Goal: Transaction & Acquisition: Purchase product/service

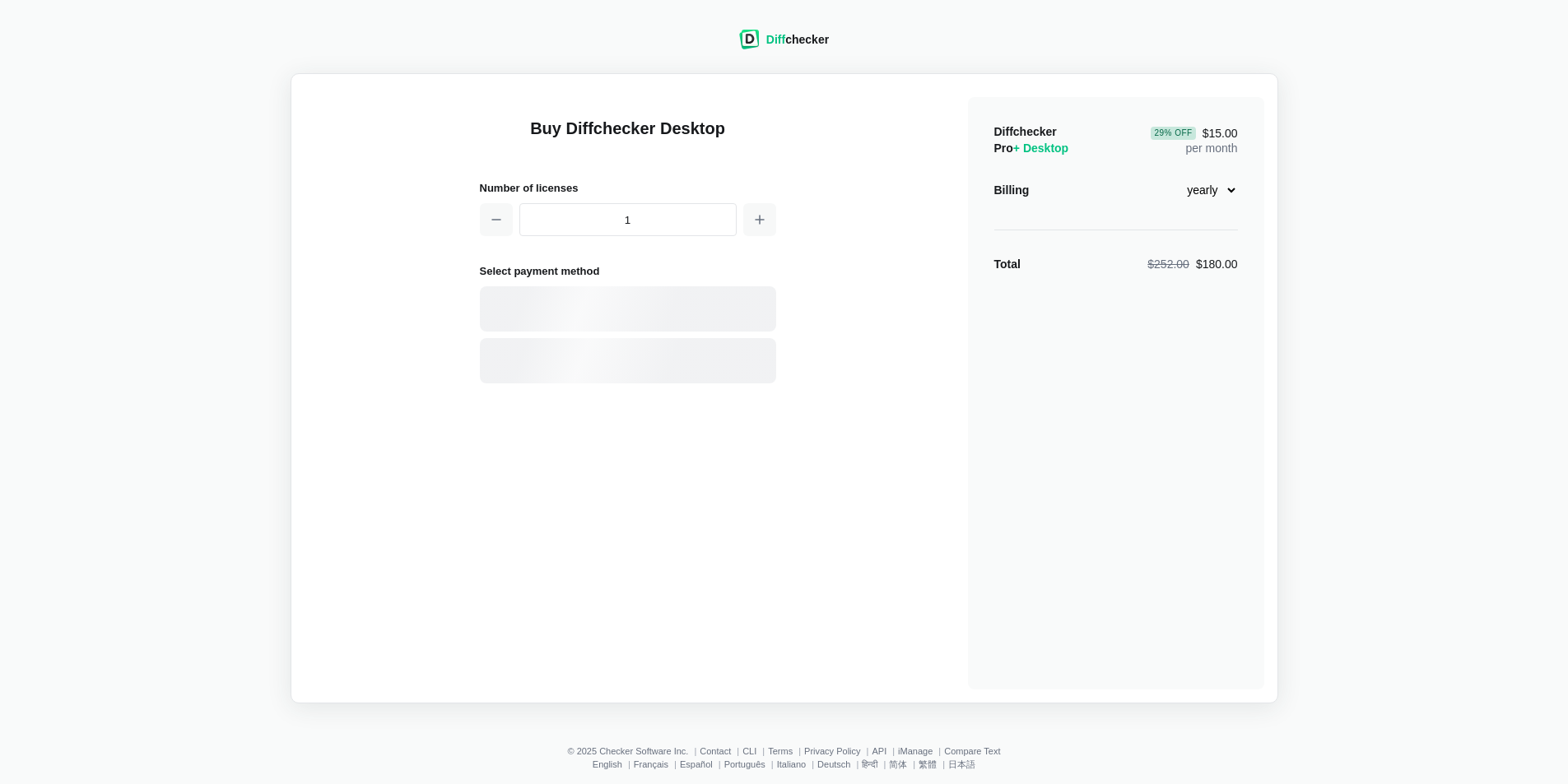
select select "desktop-yearly-180"
click at [582, 366] on div "PayPal" at bounding box center [656, 362] width 224 height 17
click at [619, 384] on span "Choose another method" at bounding box center [628, 387] width 139 height 17
click at [597, 319] on div "Card" at bounding box center [627, 309] width 296 height 46
select select "[GEOGRAPHIC_DATA]"
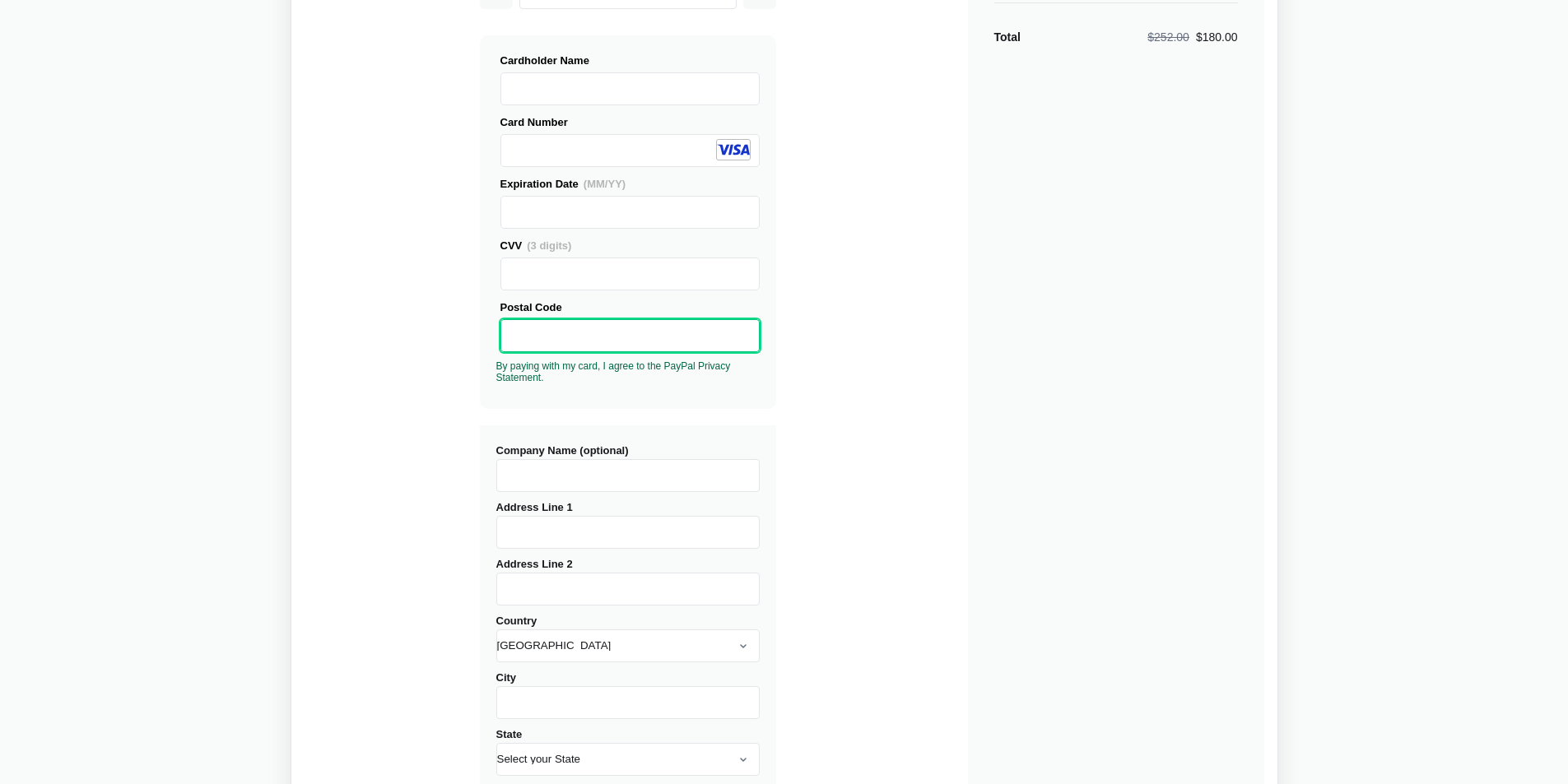
scroll to position [247, 0]
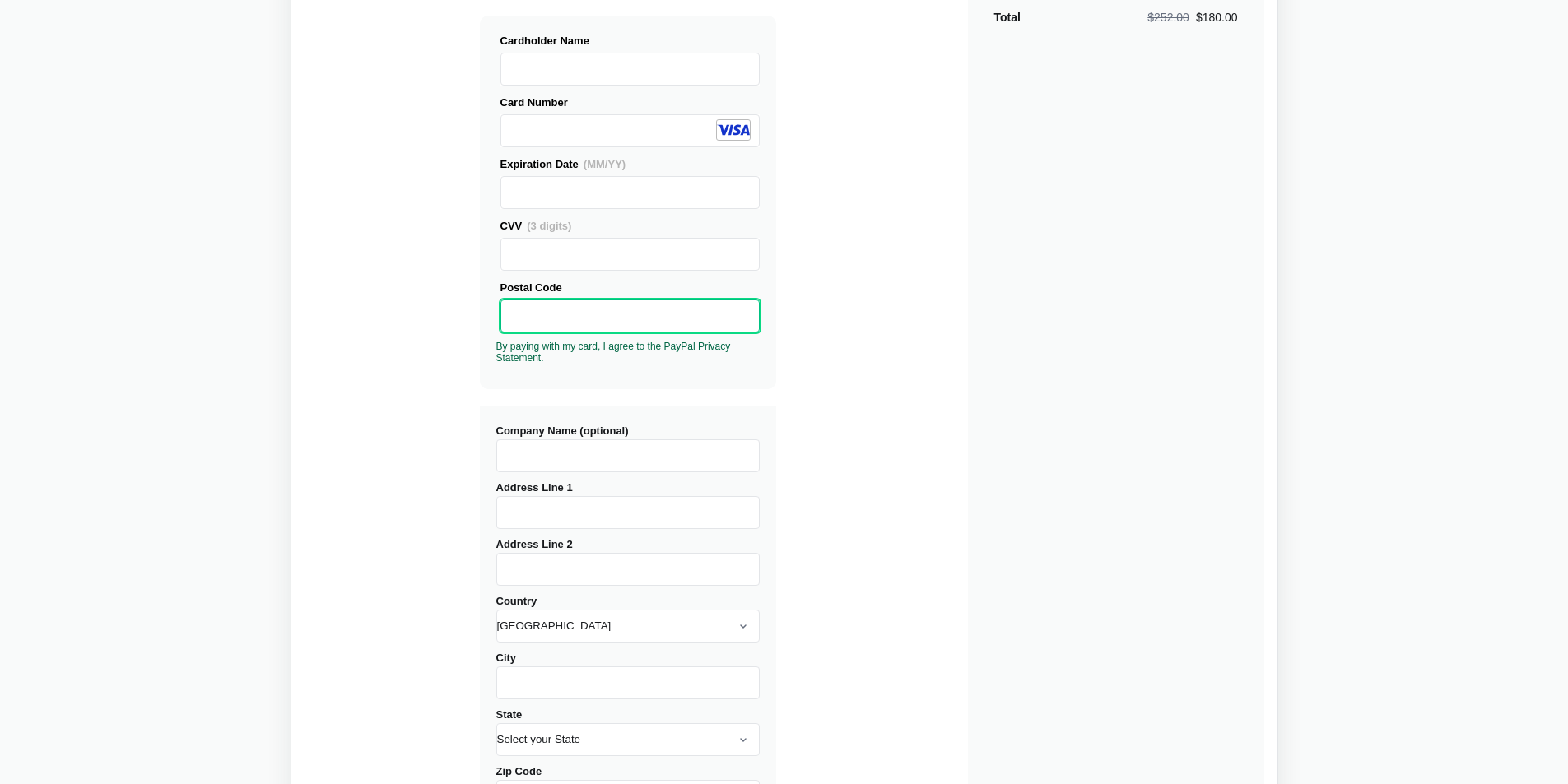
click at [549, 513] on input "Address Line 1" at bounding box center [627, 513] width 263 height 33
click at [552, 451] on input "Company Name (optional)" at bounding box center [627, 456] width 263 height 33
click at [533, 505] on input "Address Line 1" at bounding box center [627, 513] width 263 height 33
type input "[STREET_ADDRESS]"
type input "APT 1"
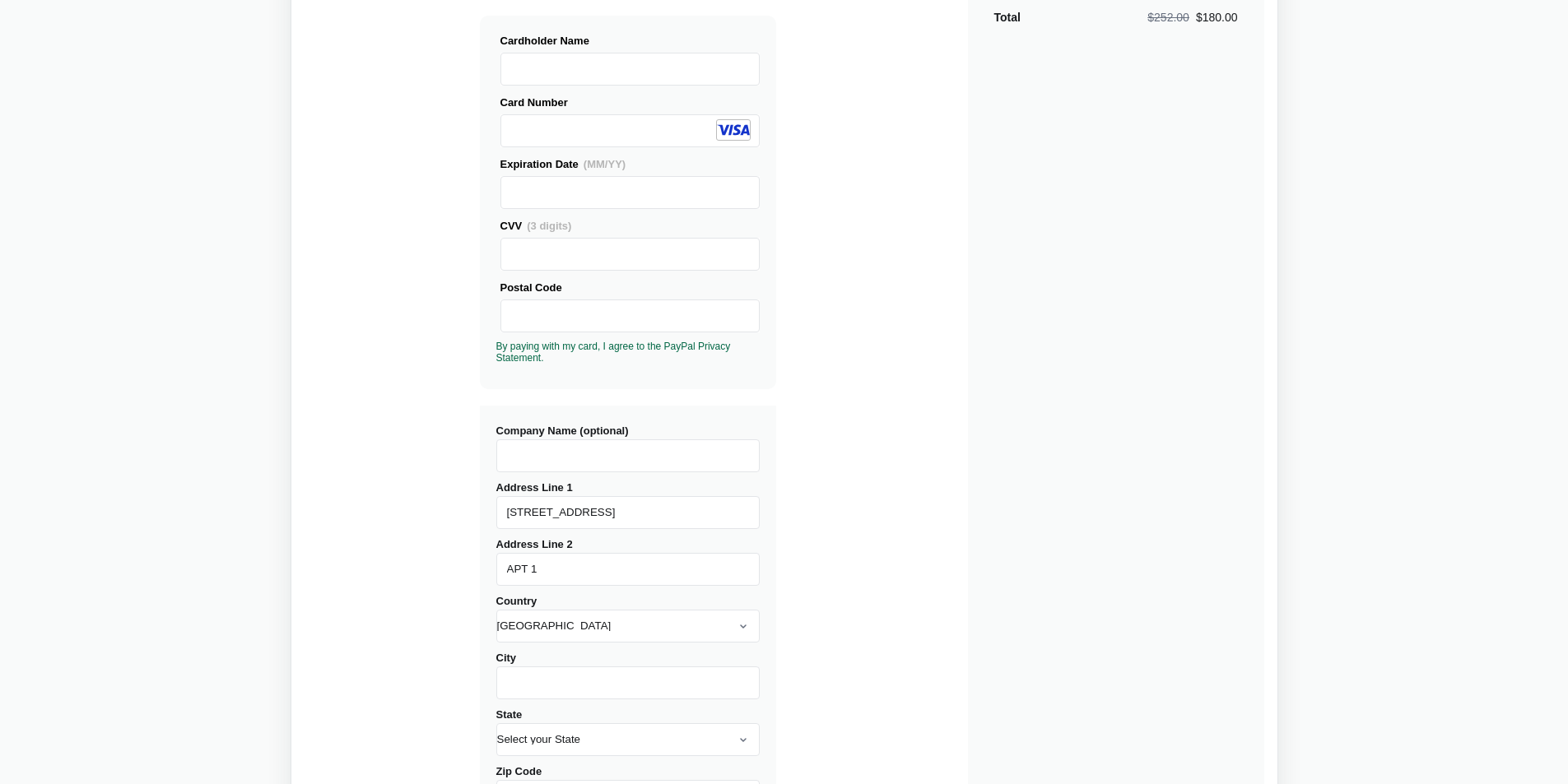
type input "Shorewood"
select select "WI"
type input "53211"
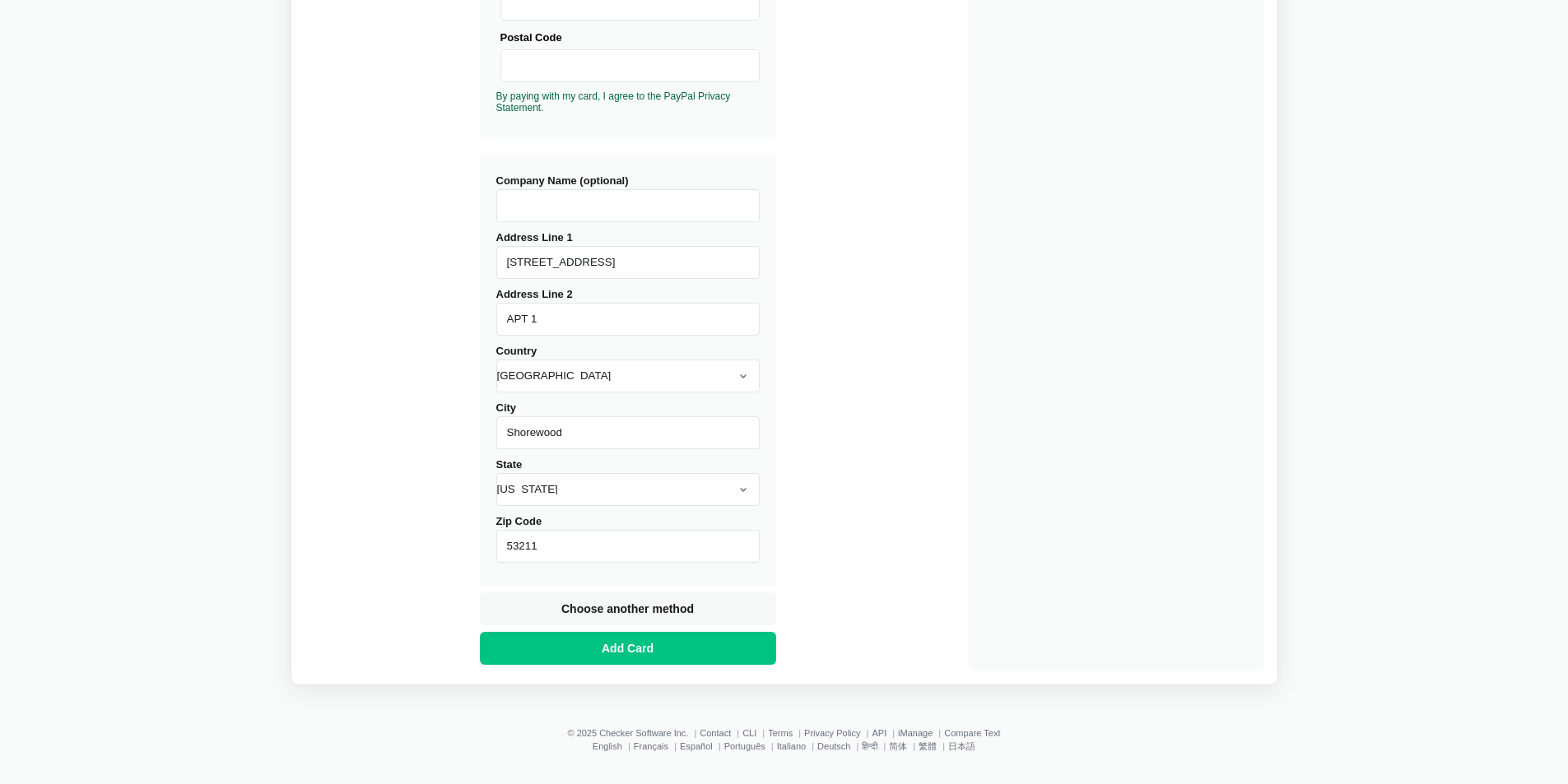
scroll to position [500, 0]
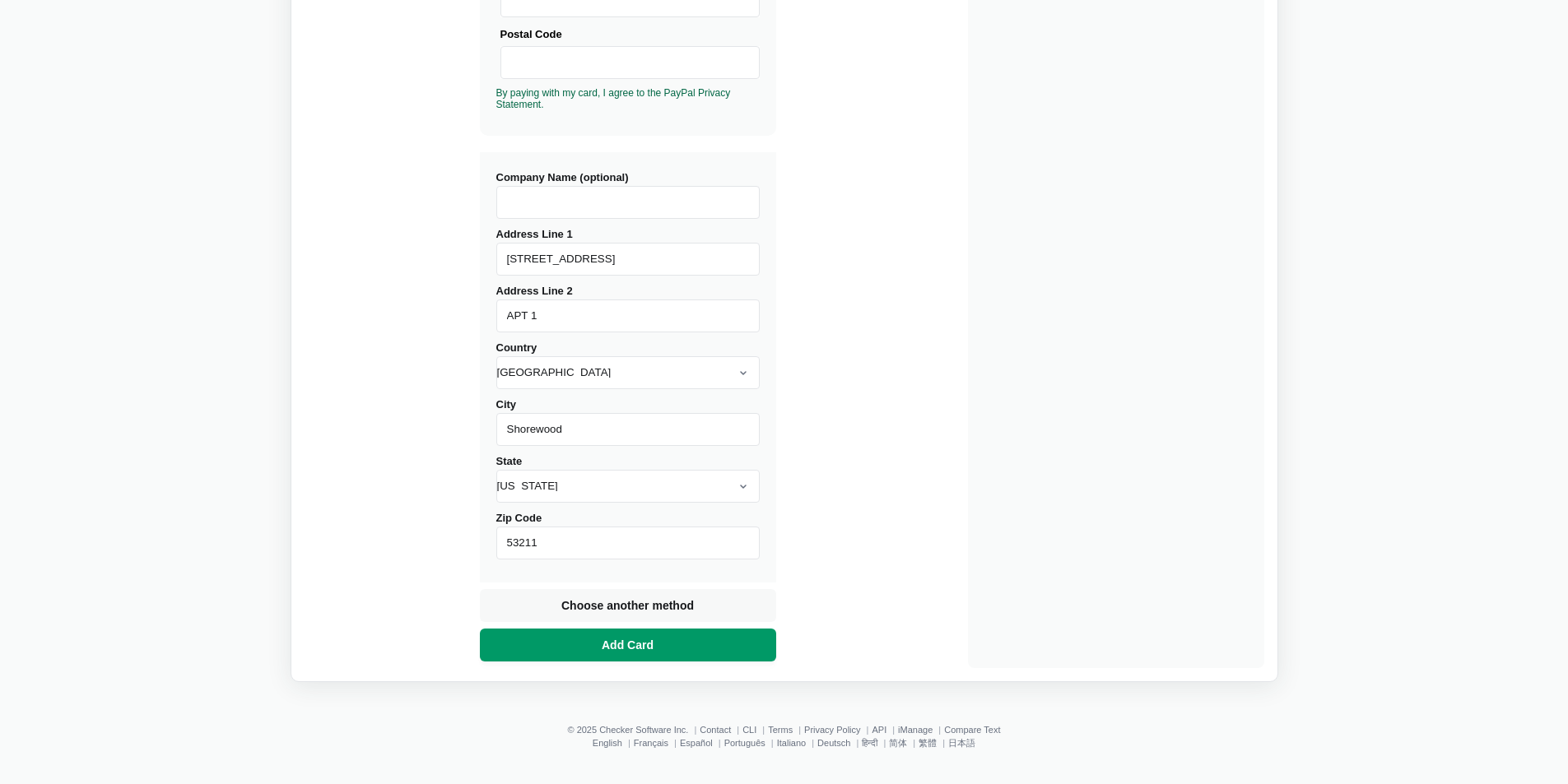
click at [638, 641] on span "Add Card" at bounding box center [627, 645] width 58 height 17
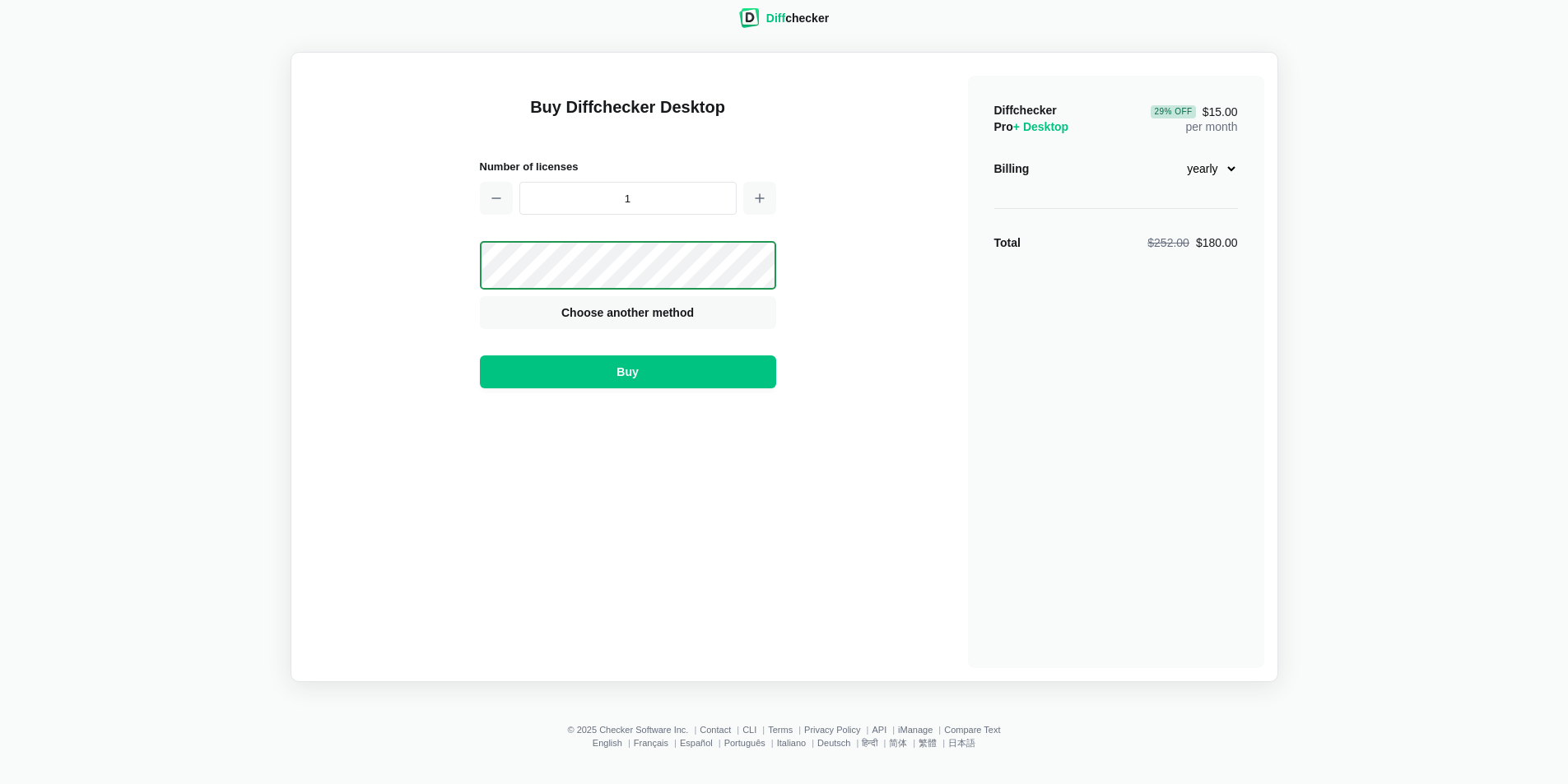
click at [1215, 170] on select "monthly yearly" at bounding box center [1202, 168] width 71 height 28
click at [1167, 154] on select "monthly yearly" at bounding box center [1202, 168] width 71 height 28
click at [1201, 172] on select "monthly yearly" at bounding box center [1202, 168] width 71 height 28
click at [1167, 154] on select "monthly yearly" at bounding box center [1202, 168] width 71 height 28
click at [1210, 172] on select "monthly yearly" at bounding box center [1202, 168] width 71 height 28
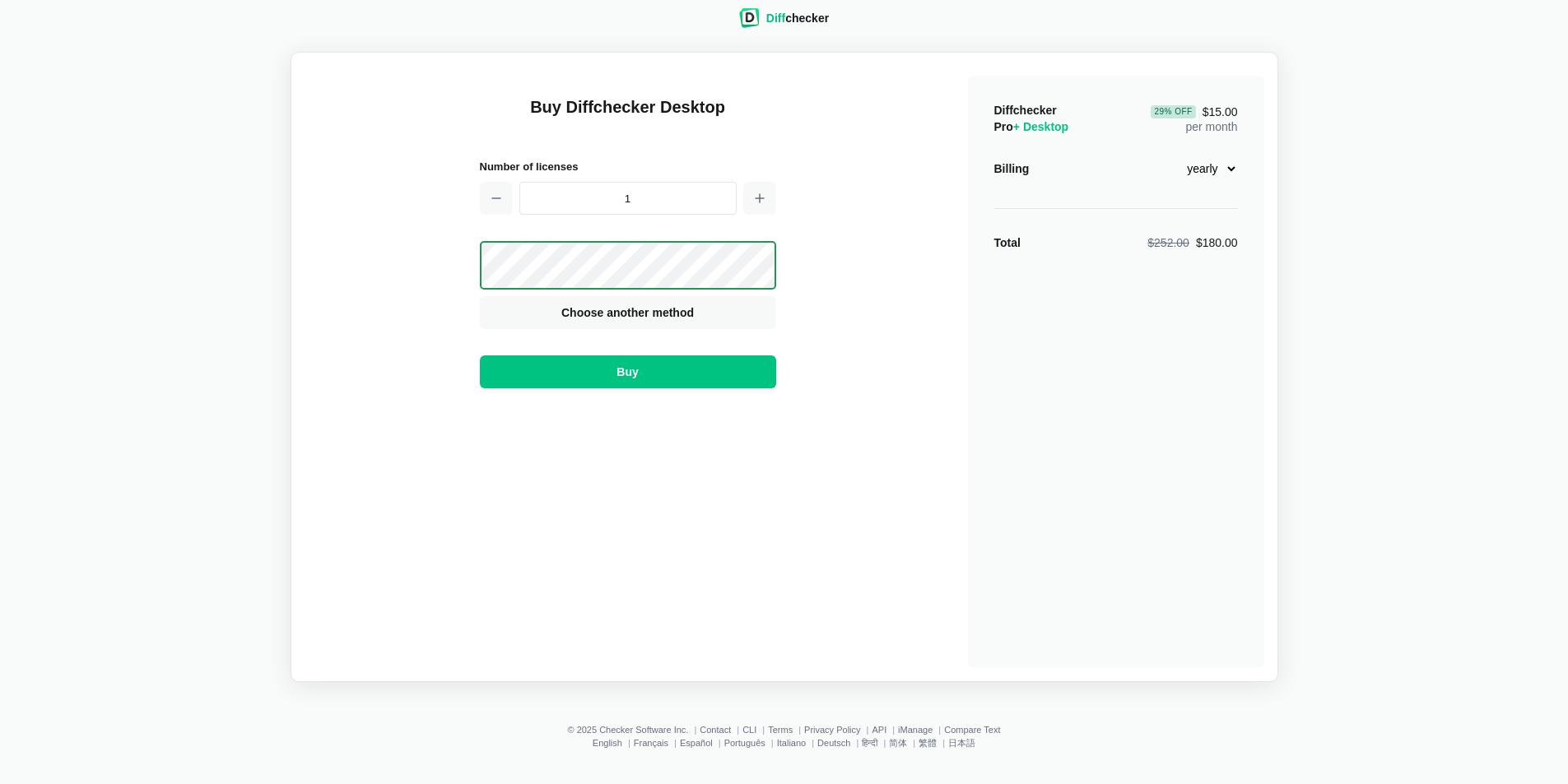
select select "desktop-monthly-21"
click at [1167, 154] on select "monthly yearly" at bounding box center [1202, 168] width 71 height 28
click at [733, 373] on button "Buy" at bounding box center [627, 373] width 296 height 33
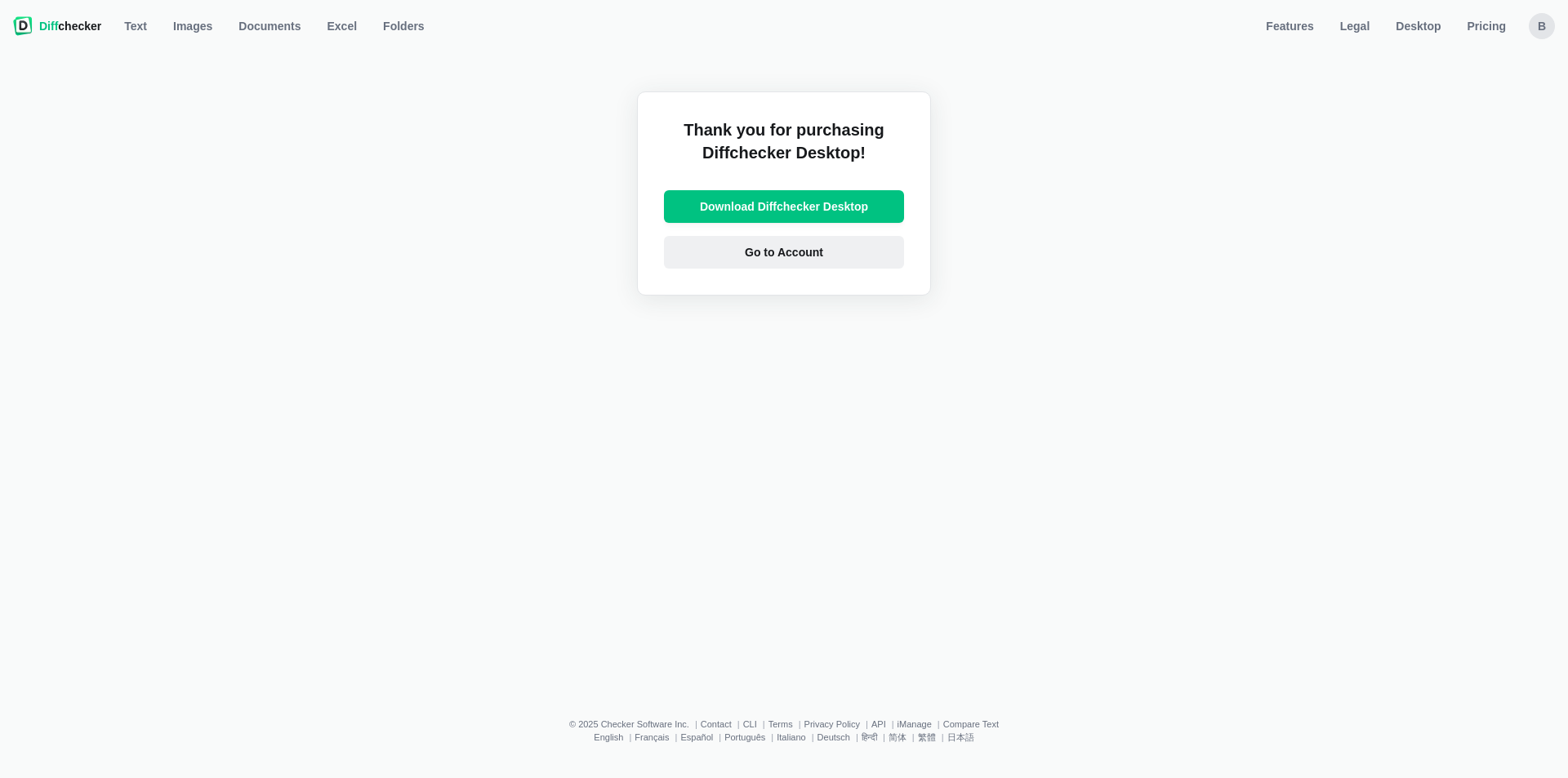
click at [798, 253] on span "Go to Account" at bounding box center [784, 253] width 85 height 16
